Goal: Find specific fact: Find specific fact

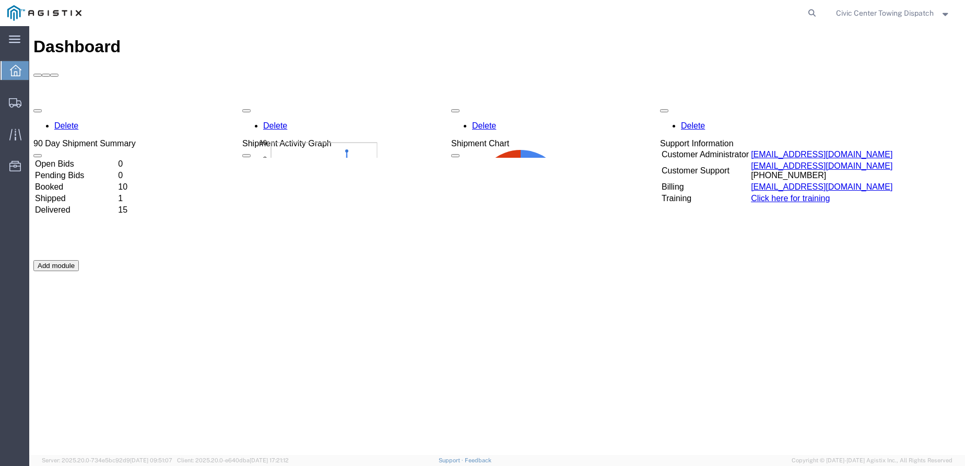
drag, startPoint x: 809, startPoint y: 9, endPoint x: 708, endPoint y: 10, distance: 100.3
click at [808, 9] on icon at bounding box center [812, 13] width 15 height 15
drag, startPoint x: 509, startPoint y: 15, endPoint x: 350, endPoint y: 16, distance: 159.3
click at [509, 15] on input "search" at bounding box center [646, 13] width 318 height 25
type input "531274363"
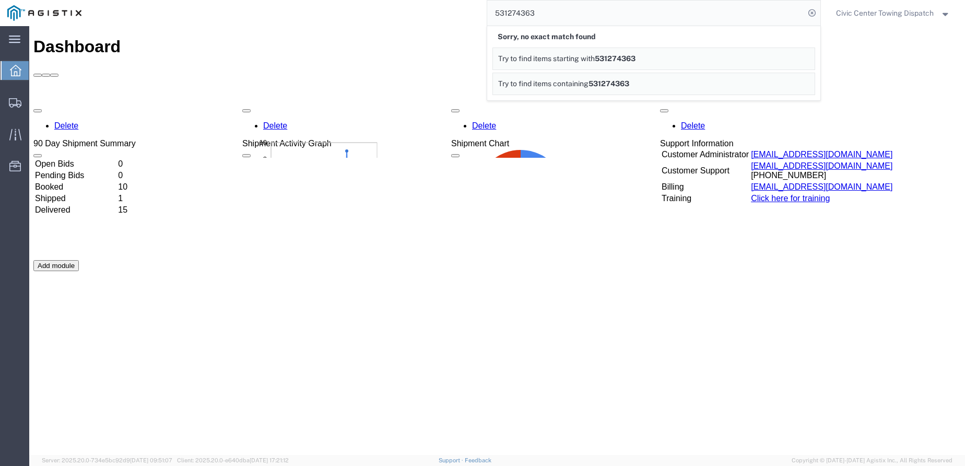
drag, startPoint x: 393, startPoint y: 12, endPoint x: 370, endPoint y: 13, distance: 23.0
click at [370, 13] on div "531274363 Sorry, no exact match found Try to find items starting with 531274363…" at bounding box center [455, 13] width 732 height 26
click at [503, 11] on input "079581" at bounding box center [646, 13] width 318 height 25
type input "079581"
